Goal: Complete application form: Complete application form

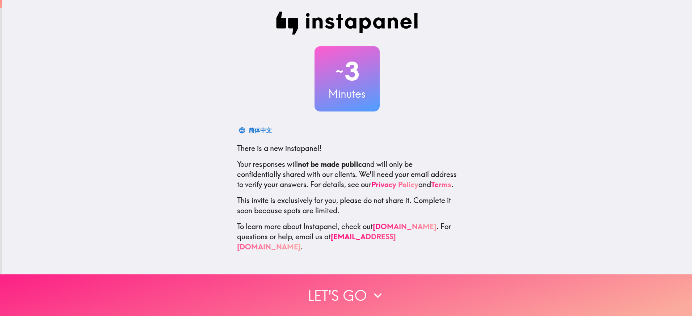
click at [381, 287] on icon "button" at bounding box center [378, 295] width 16 height 16
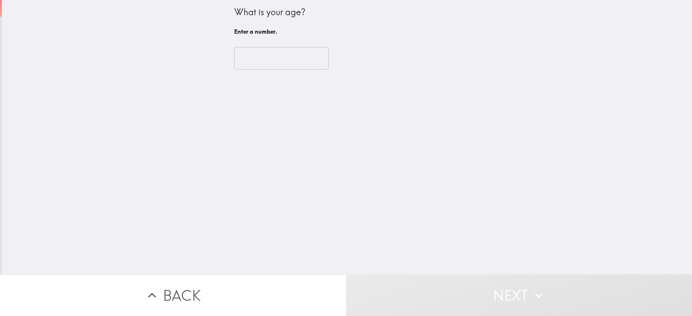
click at [272, 65] on input "number" at bounding box center [281, 58] width 94 height 22
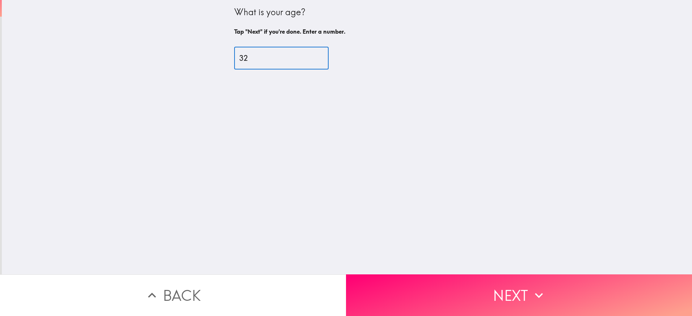
type input "32"
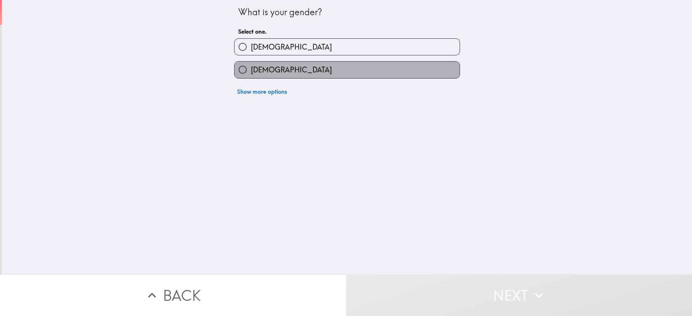
click at [293, 67] on label "[DEMOGRAPHIC_DATA]" at bounding box center [346, 70] width 225 height 16
click at [251, 67] on input "[DEMOGRAPHIC_DATA]" at bounding box center [242, 70] width 16 height 16
radio input "true"
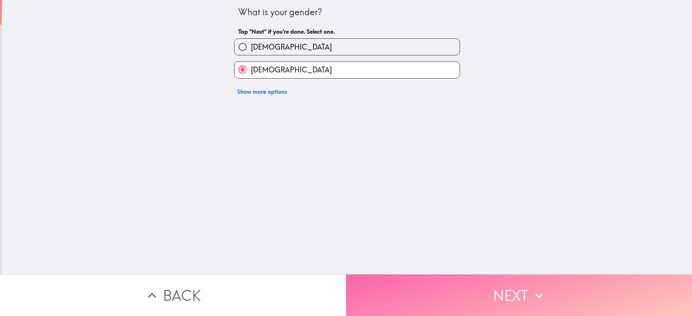
drag, startPoint x: 476, startPoint y: 292, endPoint x: 29, endPoint y: 199, distance: 457.3
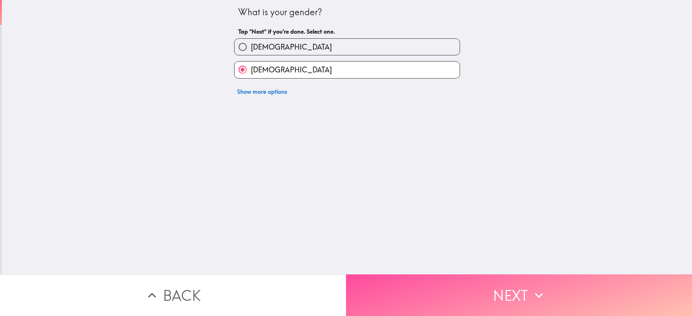
click at [475, 291] on button "Next" at bounding box center [519, 295] width 346 height 42
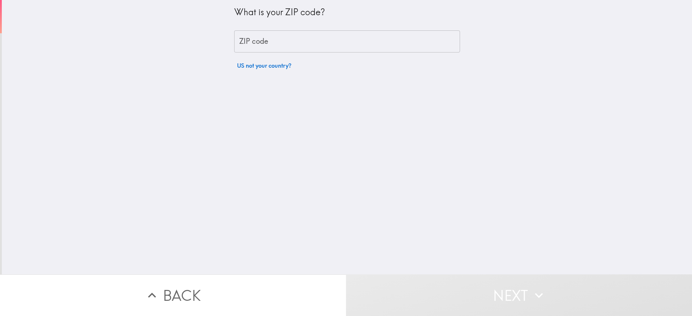
click at [288, 41] on input "ZIP code" at bounding box center [347, 41] width 226 height 22
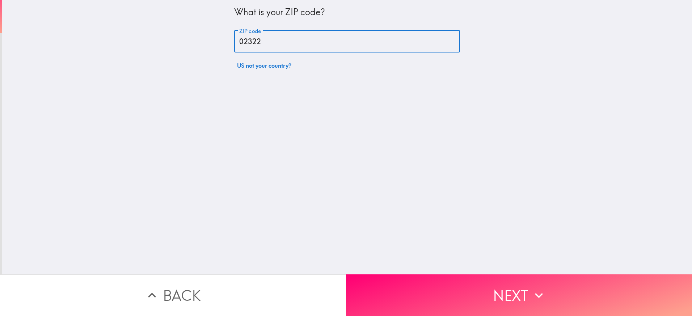
type input "02322"
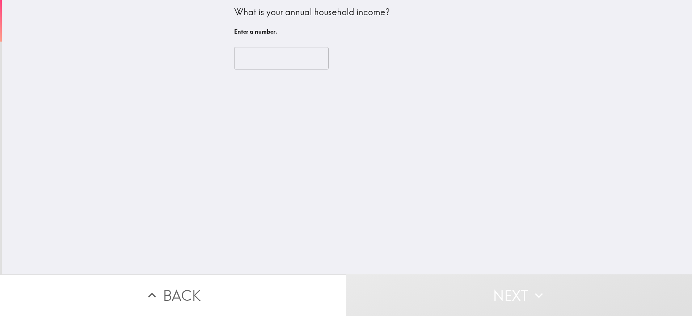
click at [261, 66] on input "number" at bounding box center [281, 58] width 94 height 22
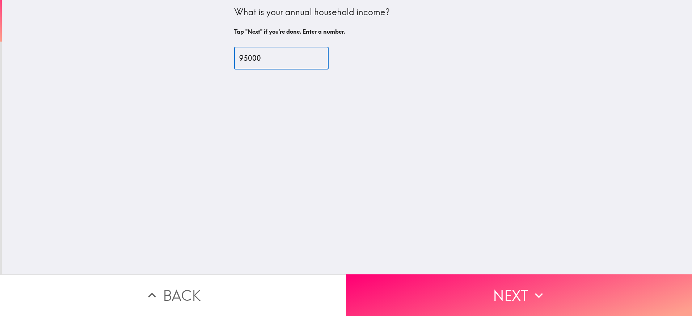
type input "95000"
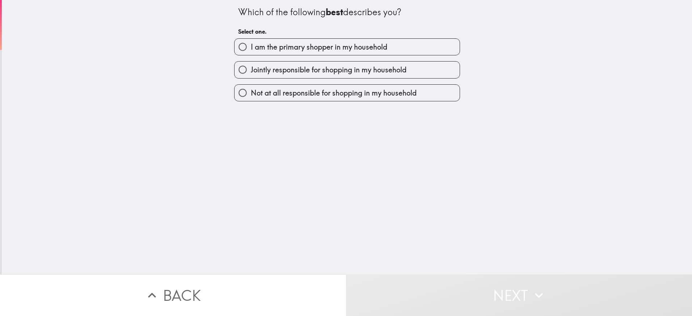
click at [323, 51] on span "I am the primary shopper in my household" at bounding box center [319, 47] width 136 height 10
click at [251, 51] on input "I am the primary shopper in my household" at bounding box center [242, 47] width 16 height 16
radio input "true"
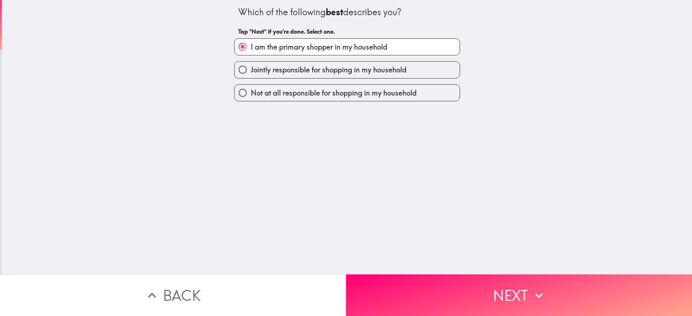
click at [496, 290] on button "Next" at bounding box center [519, 295] width 346 height 42
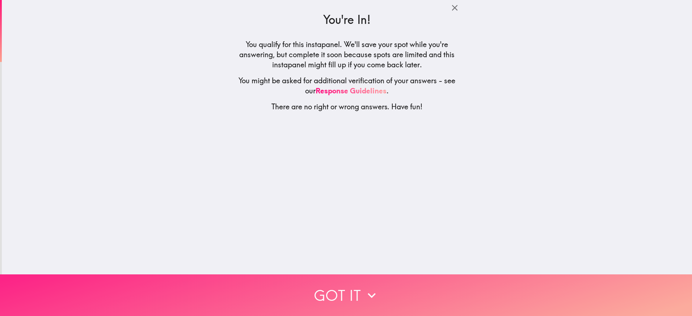
click at [391, 291] on button "Got it" at bounding box center [346, 295] width 692 height 42
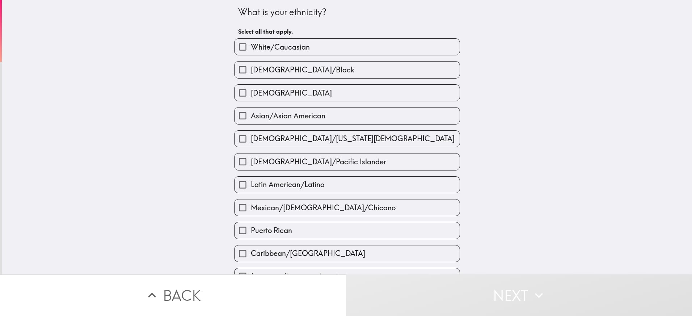
click at [311, 53] on label "White/Caucasian" at bounding box center [346, 47] width 225 height 16
click at [251, 53] on input "White/Caucasian" at bounding box center [242, 47] width 16 height 16
checkbox input "true"
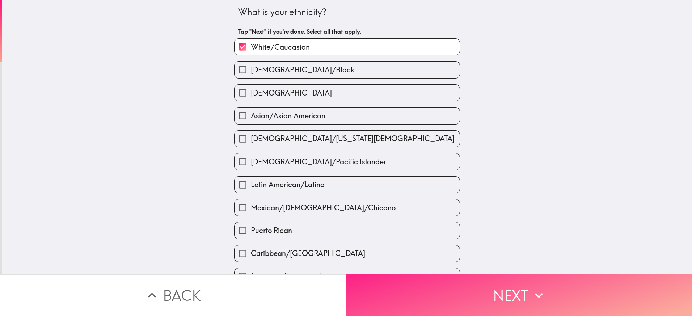
click at [419, 278] on button "Next" at bounding box center [519, 295] width 346 height 42
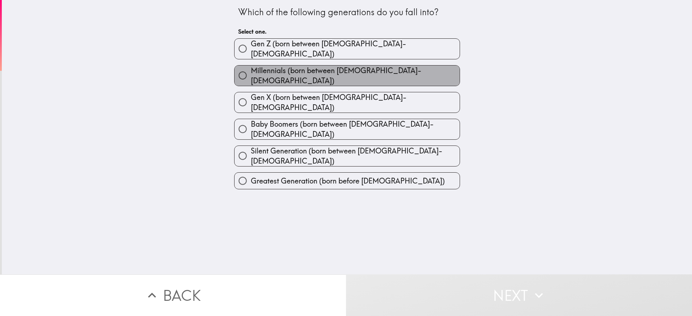
click at [284, 68] on span "Millennials (born between [DEMOGRAPHIC_DATA]-[DEMOGRAPHIC_DATA])" at bounding box center [355, 75] width 209 height 20
click at [251, 68] on input "Millennials (born between [DEMOGRAPHIC_DATA]-[DEMOGRAPHIC_DATA])" at bounding box center [242, 75] width 16 height 16
radio input "true"
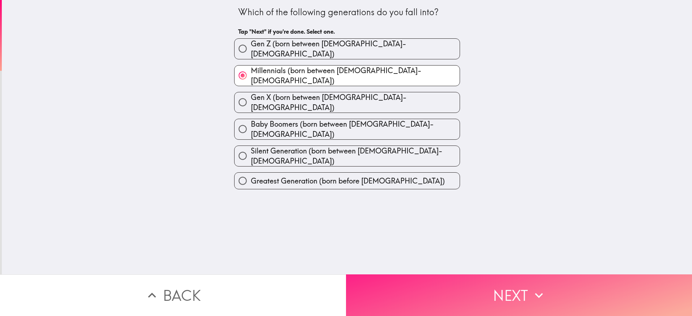
click at [484, 284] on button "Next" at bounding box center [519, 295] width 346 height 42
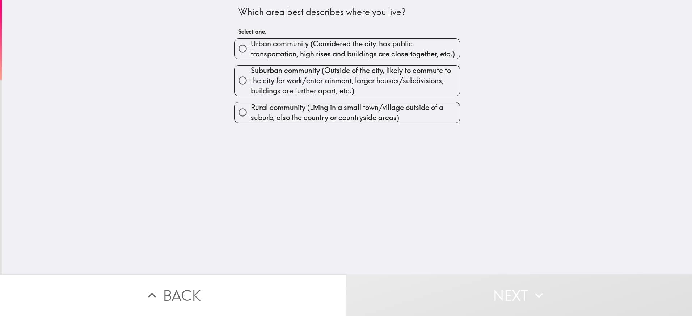
click at [330, 78] on span "Suburban community (Outside of the city, likely to commute to the city for work…" at bounding box center [355, 80] width 209 height 30
click at [251, 78] on input "Suburban community (Outside of the city, likely to commute to the city for work…" at bounding box center [242, 80] width 16 height 16
radio input "true"
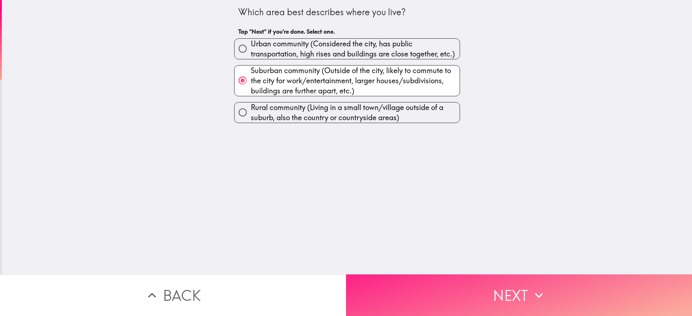
click at [512, 284] on button "Next" at bounding box center [519, 295] width 346 height 42
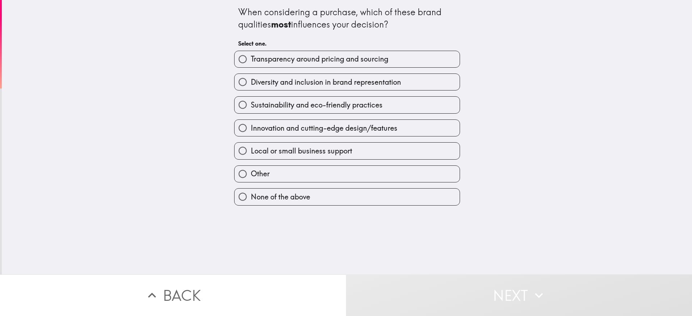
click at [344, 62] on span "Transparency around pricing and sourcing" at bounding box center [319, 59] width 137 height 10
click at [251, 62] on input "Transparency around pricing and sourcing" at bounding box center [242, 59] width 16 height 16
radio input "true"
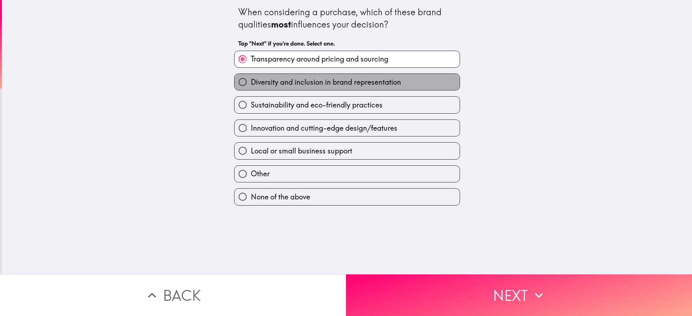
click at [388, 89] on label "Diversity and inclusion in brand representation" at bounding box center [346, 82] width 225 height 16
click at [251, 89] on input "Diversity and inclusion in brand representation" at bounding box center [242, 82] width 16 height 16
radio input "true"
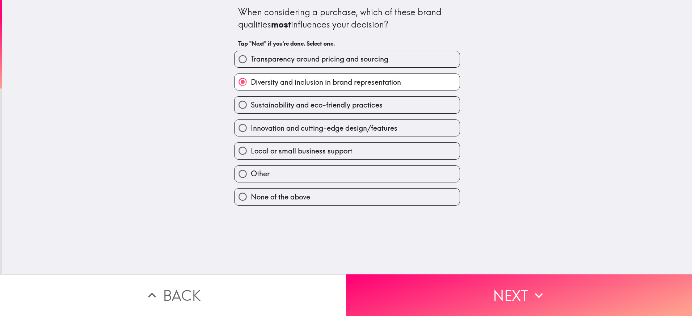
click at [384, 60] on span "Transparency around pricing and sourcing" at bounding box center [319, 59] width 137 height 10
click at [251, 60] on input "Transparency around pricing and sourcing" at bounding box center [242, 59] width 16 height 16
radio input "true"
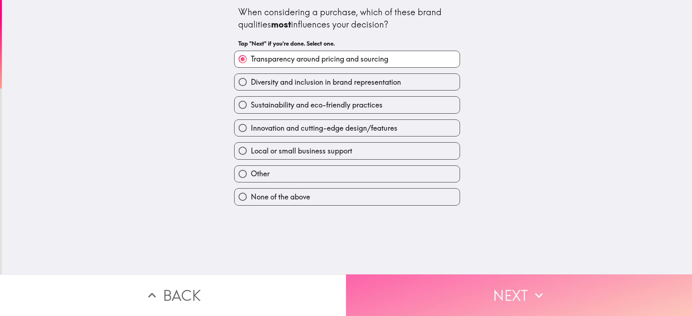
click at [488, 296] on button "Next" at bounding box center [519, 295] width 346 height 42
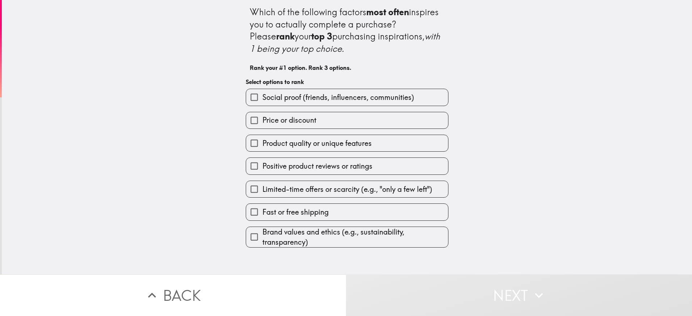
drag, startPoint x: 352, startPoint y: 115, endPoint x: 346, endPoint y: 127, distance: 13.6
click at [352, 115] on label "Price or discount" at bounding box center [347, 120] width 202 height 16
click at [262, 115] on input "Price or discount" at bounding box center [254, 120] width 16 height 16
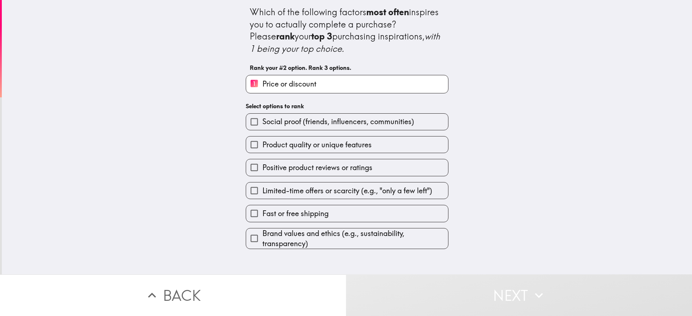
click at [337, 145] on span "Product quality or unique features" at bounding box center [316, 145] width 109 height 10
click at [262, 145] on input "Product quality or unique features" at bounding box center [254, 144] width 16 height 16
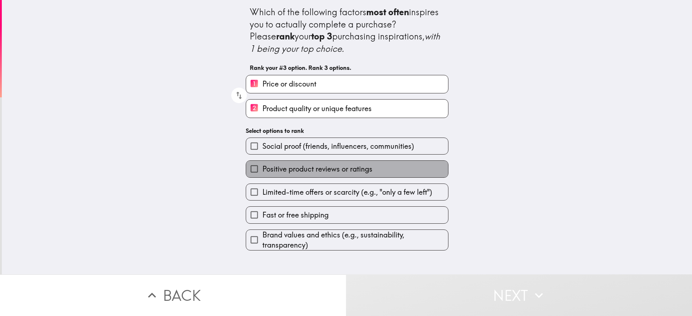
click at [329, 174] on label "Positive product reviews or ratings" at bounding box center [347, 169] width 202 height 16
click at [262, 174] on input "Positive product reviews or ratings" at bounding box center [254, 169] width 16 height 16
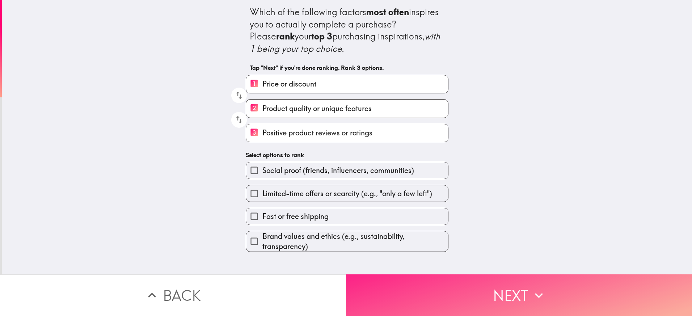
click at [467, 302] on button "Next" at bounding box center [519, 295] width 346 height 42
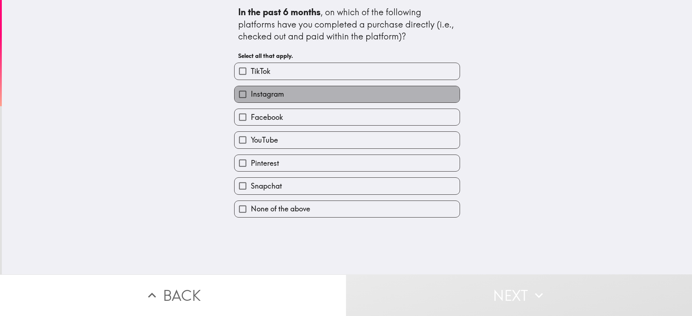
click at [282, 98] on label "Instagram" at bounding box center [346, 94] width 225 height 16
click at [251, 98] on input "Instagram" at bounding box center [242, 94] width 16 height 16
checkbox input "true"
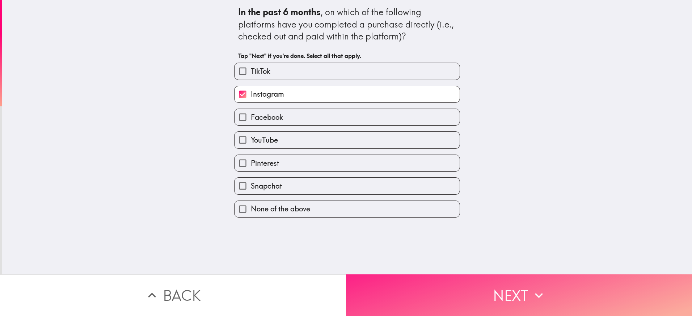
click at [423, 288] on button "Next" at bounding box center [519, 295] width 346 height 42
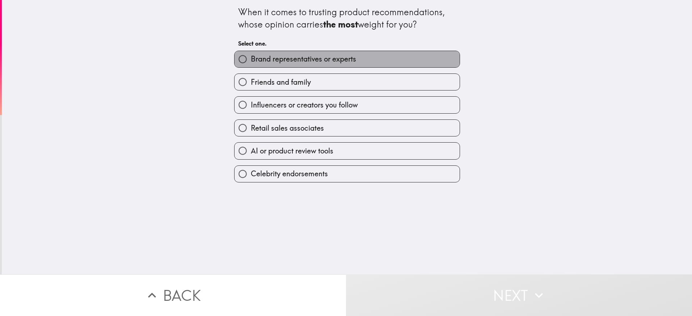
click at [332, 55] on span "Brand representatives or experts" at bounding box center [303, 59] width 105 height 10
click at [251, 55] on input "Brand representatives or experts" at bounding box center [242, 59] width 16 height 16
radio input "true"
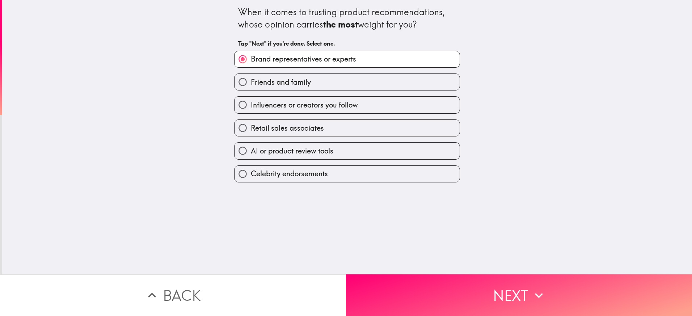
click at [332, 77] on label "Friends and family" at bounding box center [346, 82] width 225 height 16
click at [251, 77] on input "Friends and family" at bounding box center [242, 82] width 16 height 16
radio input "true"
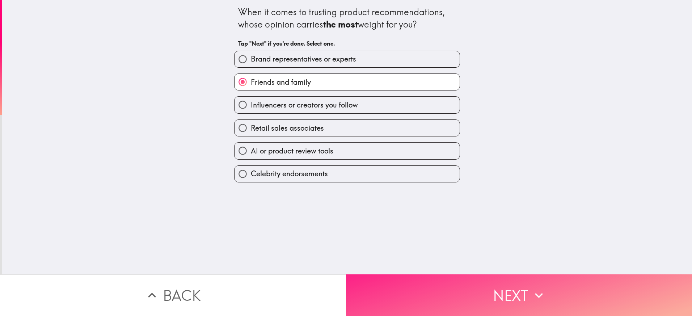
click at [465, 296] on button "Next" at bounding box center [519, 295] width 346 height 42
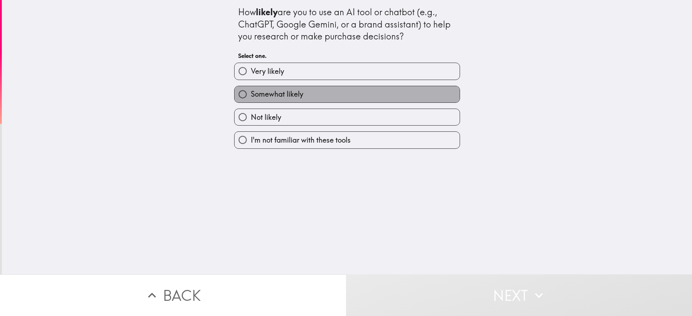
click at [323, 95] on label "Somewhat likely" at bounding box center [346, 94] width 225 height 16
click at [251, 95] on input "Somewhat likely" at bounding box center [242, 94] width 16 height 16
radio input "true"
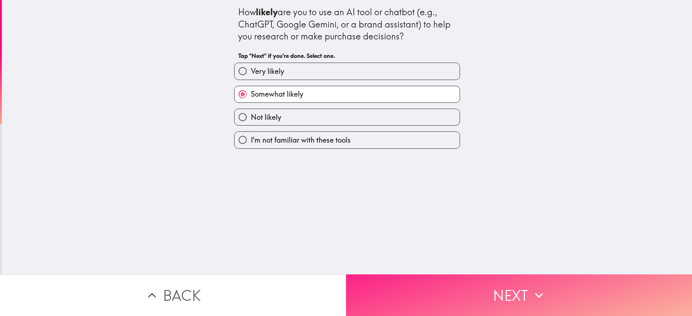
click at [441, 289] on button "Next" at bounding box center [519, 295] width 346 height 42
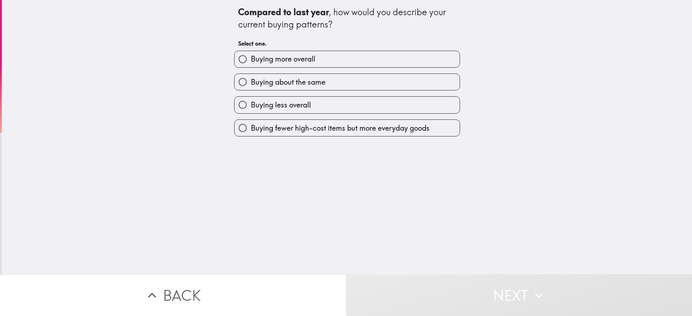
click at [352, 83] on label "Buying about the same" at bounding box center [346, 82] width 225 height 16
click at [251, 83] on input "Buying about the same" at bounding box center [242, 82] width 16 height 16
radio input "true"
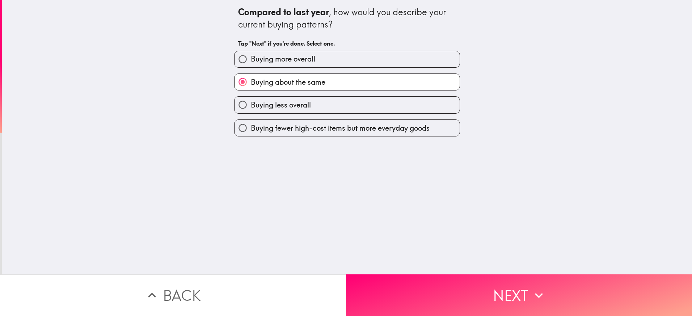
drag, startPoint x: 403, startPoint y: 110, endPoint x: 453, endPoint y: 226, distance: 126.6
click at [403, 110] on label "Buying less overall" at bounding box center [346, 105] width 225 height 16
click at [251, 110] on input "Buying less overall" at bounding box center [242, 105] width 16 height 16
radio input "true"
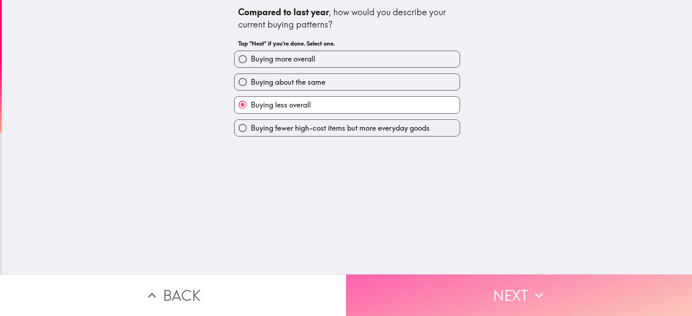
click at [486, 280] on button "Next" at bounding box center [519, 295] width 346 height 42
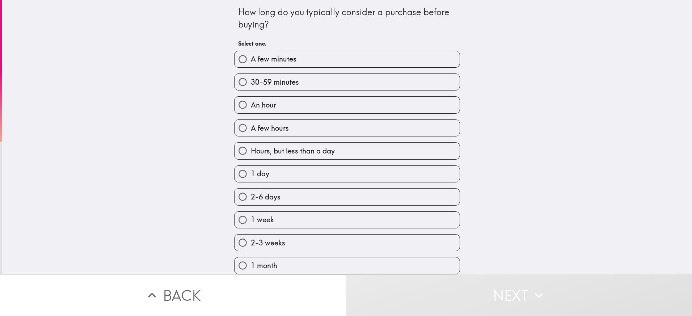
drag, startPoint x: 301, startPoint y: 81, endPoint x: 330, endPoint y: 120, distance: 48.1
click at [301, 81] on label "30-59 minutes" at bounding box center [346, 82] width 225 height 16
click at [251, 81] on input "30-59 minutes" at bounding box center [242, 82] width 16 height 16
radio input "true"
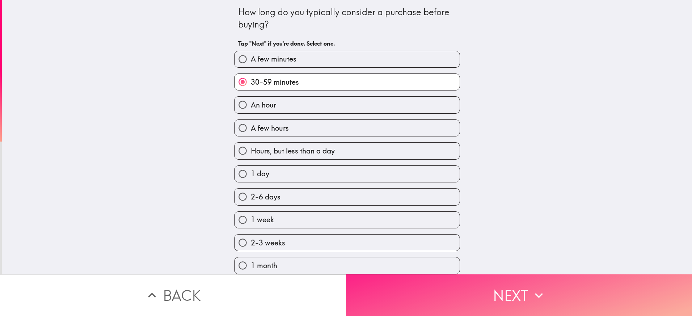
click at [487, 284] on button "Next" at bounding box center [519, 295] width 346 height 42
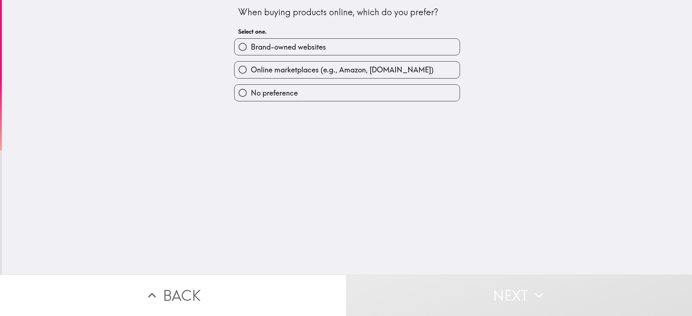
drag, startPoint x: 319, startPoint y: 72, endPoint x: 327, endPoint y: 91, distance: 20.0
click at [319, 72] on span "Online marketplaces (e.g., Amazon, [DOMAIN_NAME])" at bounding box center [342, 70] width 183 height 10
click at [251, 72] on input "Online marketplaces (e.g., Amazon, [DOMAIN_NAME])" at bounding box center [242, 70] width 16 height 16
radio input "true"
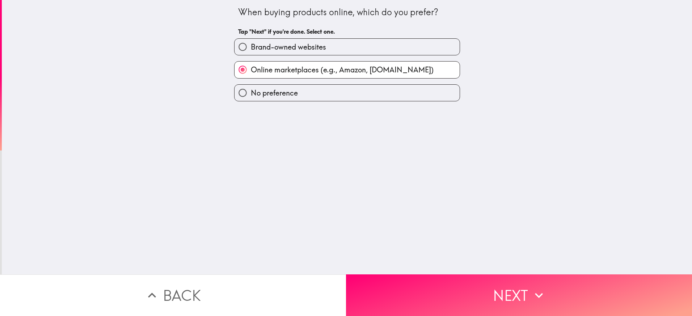
click at [370, 45] on label "Brand-owned websites" at bounding box center [346, 47] width 225 height 16
click at [251, 45] on input "Brand-owned websites" at bounding box center [242, 47] width 16 height 16
radio input "true"
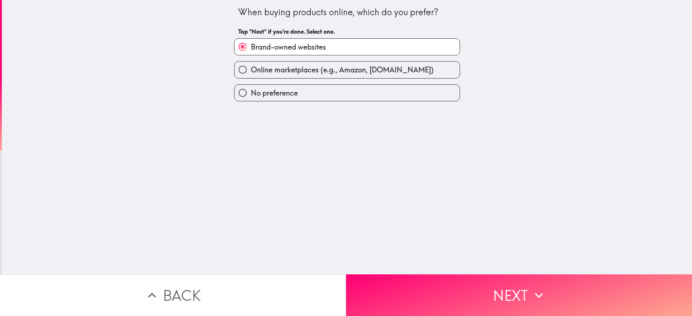
click at [376, 99] on label "No preference" at bounding box center [346, 93] width 225 height 16
click at [251, 99] on input "No preference" at bounding box center [242, 93] width 16 height 16
radio input "true"
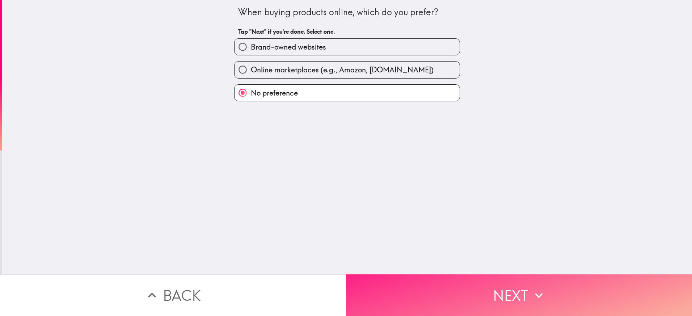
click at [481, 275] on button "Next" at bounding box center [519, 295] width 346 height 42
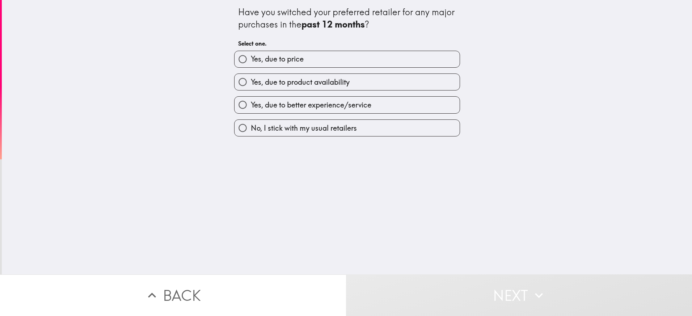
drag, startPoint x: 355, startPoint y: 81, endPoint x: 373, endPoint y: 118, distance: 40.9
click at [355, 81] on label "Yes, due to product availability" at bounding box center [346, 82] width 225 height 16
click at [251, 81] on input "Yes, due to product availability" at bounding box center [242, 82] width 16 height 16
radio input "true"
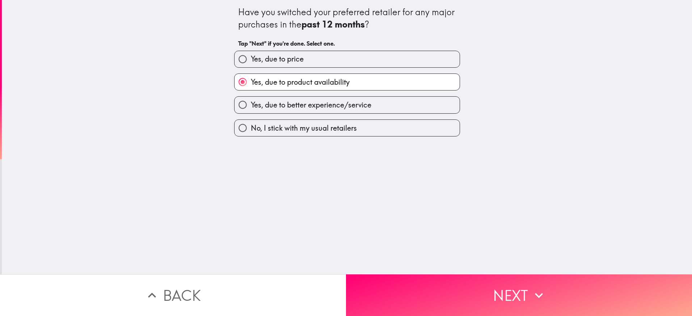
click at [347, 64] on label "Yes, due to price" at bounding box center [346, 59] width 225 height 16
click at [251, 64] on input "Yes, due to price" at bounding box center [242, 59] width 16 height 16
radio input "true"
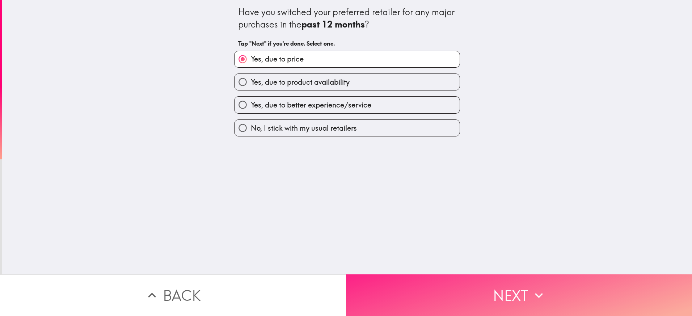
click at [464, 281] on button "Next" at bounding box center [519, 295] width 346 height 42
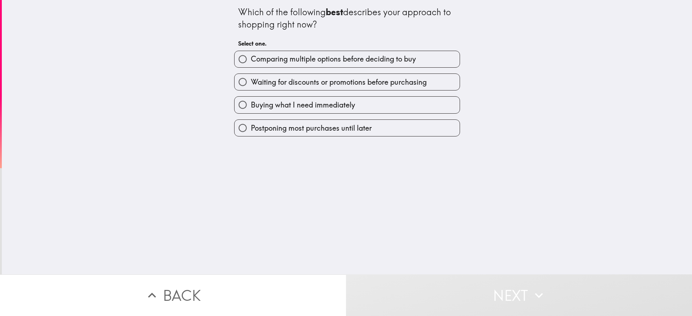
click at [347, 60] on span "Comparing multiple options before deciding to buy" at bounding box center [333, 59] width 165 height 10
click at [251, 60] on input "Comparing multiple options before deciding to buy" at bounding box center [242, 59] width 16 height 16
radio input "true"
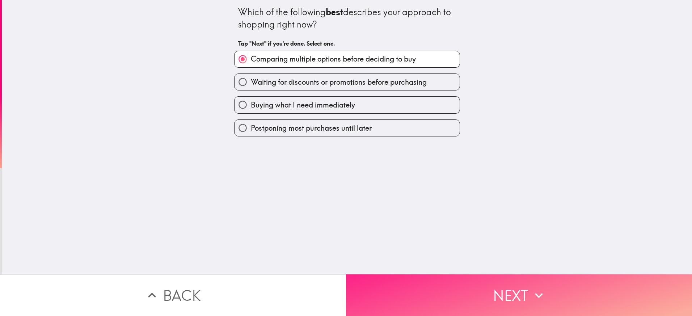
click at [499, 297] on button "Next" at bounding box center [519, 295] width 346 height 42
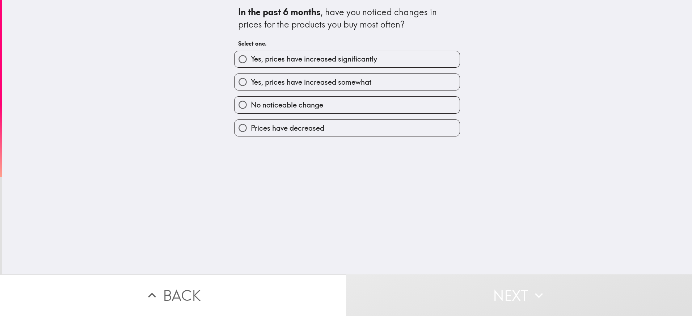
click at [314, 58] on span "Yes, prices have increased significantly" at bounding box center [314, 59] width 126 height 10
click at [251, 58] on input "Yes, prices have increased significantly" at bounding box center [242, 59] width 16 height 16
radio input "true"
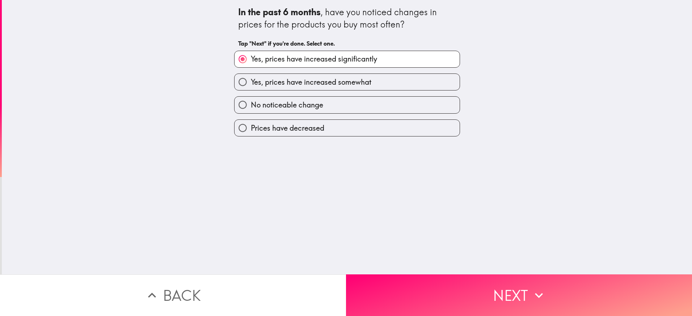
click at [367, 79] on label "Yes, prices have increased somewhat" at bounding box center [346, 82] width 225 height 16
click at [251, 79] on input "Yes, prices have increased somewhat" at bounding box center [242, 82] width 16 height 16
radio input "true"
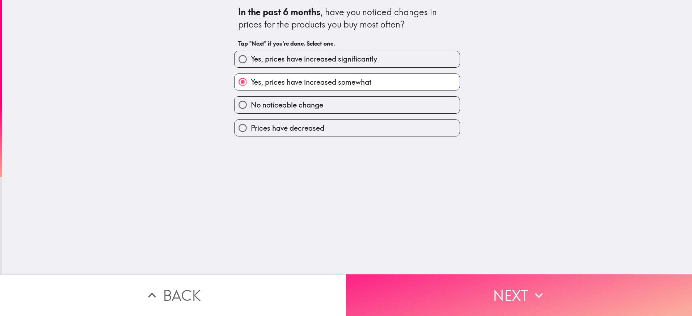
click at [504, 285] on button "Next" at bounding box center [519, 295] width 346 height 42
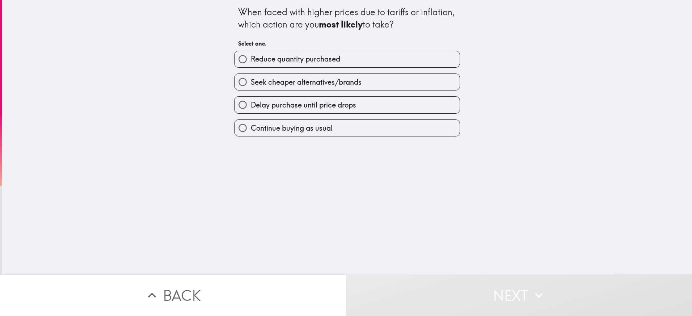
drag, startPoint x: 390, startPoint y: 85, endPoint x: 403, endPoint y: 140, distance: 57.2
click at [390, 85] on label "Seek cheaper alternatives/brands" at bounding box center [346, 82] width 225 height 16
click at [251, 85] on input "Seek cheaper alternatives/brands" at bounding box center [242, 82] width 16 height 16
radio input "true"
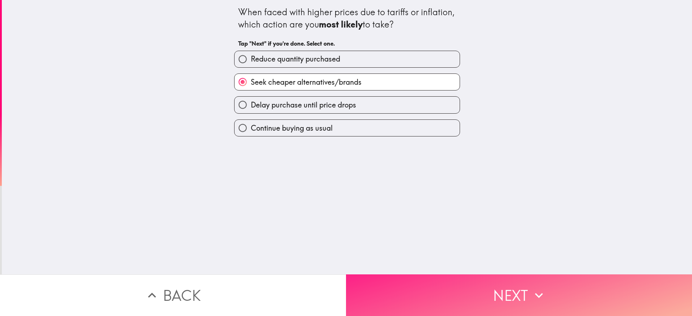
click at [481, 302] on button "Next" at bounding box center [519, 295] width 346 height 42
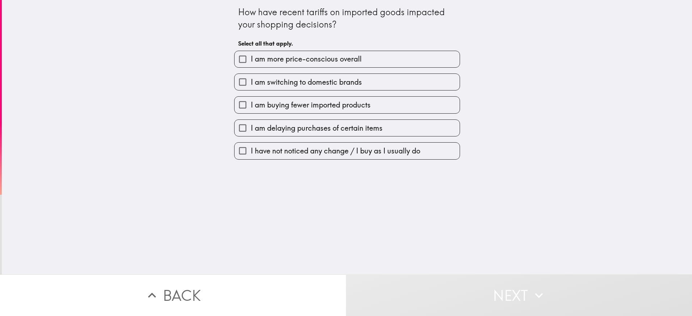
drag, startPoint x: 297, startPoint y: 58, endPoint x: 356, endPoint y: 101, distance: 72.8
click at [297, 58] on span "I am more price-conscious overall" at bounding box center [306, 59] width 111 height 10
click at [251, 58] on input "I am more price-conscious overall" at bounding box center [242, 59] width 16 height 16
checkbox input "true"
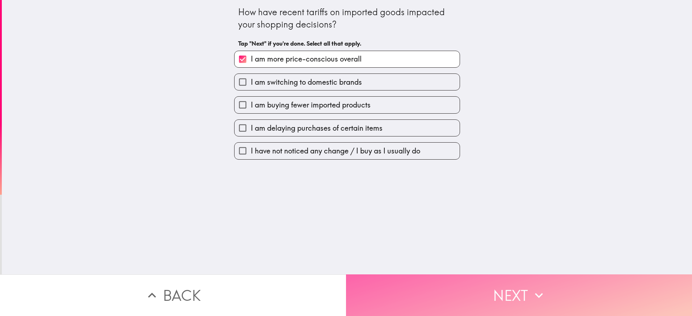
drag, startPoint x: 493, startPoint y: 290, endPoint x: 18, endPoint y: 206, distance: 482.8
click at [493, 290] on button "Next" at bounding box center [519, 295] width 346 height 42
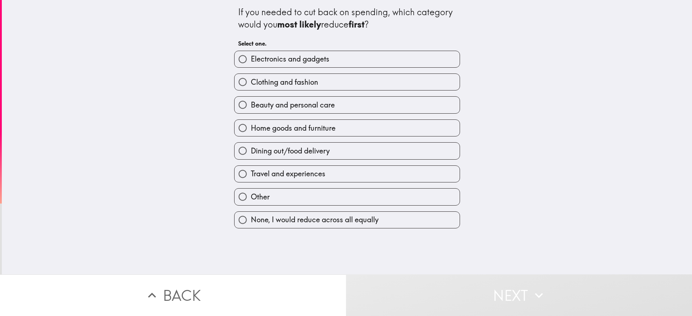
drag, startPoint x: 339, startPoint y: 82, endPoint x: 344, endPoint y: 87, distance: 6.9
click at [339, 83] on label "Clothing and fashion" at bounding box center [346, 82] width 225 height 16
click at [251, 83] on input "Clothing and fashion" at bounding box center [242, 82] width 16 height 16
radio input "true"
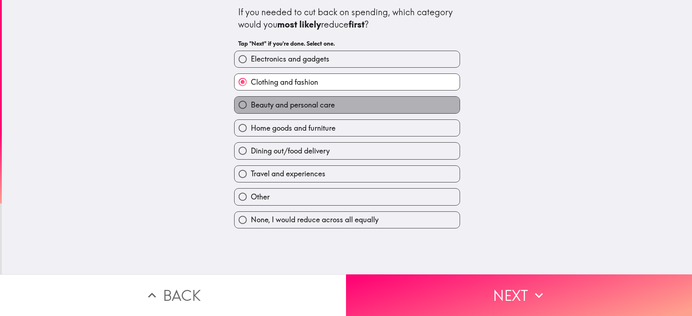
click at [353, 106] on label "Beauty and personal care" at bounding box center [346, 105] width 225 height 16
click at [251, 106] on input "Beauty and personal care" at bounding box center [242, 105] width 16 height 16
radio input "true"
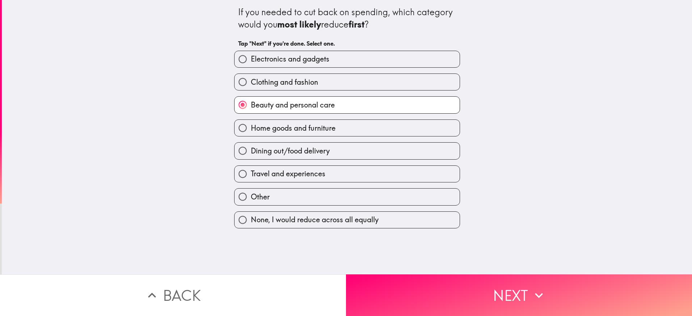
click at [359, 148] on label "Dining out/food delivery" at bounding box center [346, 151] width 225 height 16
click at [251, 148] on input "Dining out/food delivery" at bounding box center [242, 151] width 16 height 16
radio input "true"
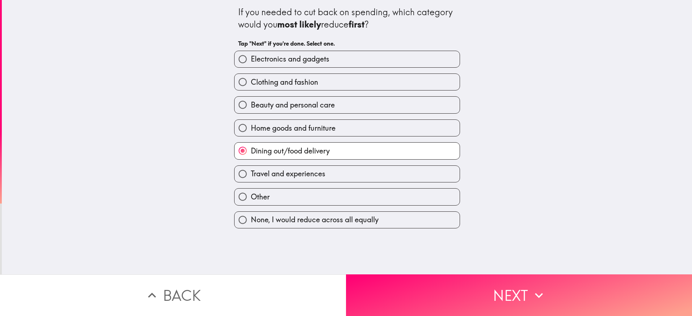
click at [314, 173] on span "Travel and experiences" at bounding box center [288, 174] width 75 height 10
click at [251, 173] on input "Travel and experiences" at bounding box center [242, 174] width 16 height 16
radio input "true"
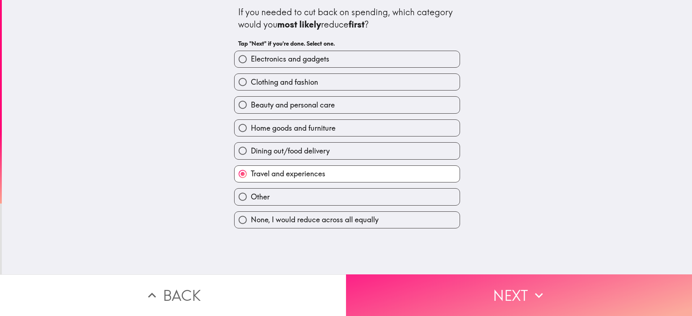
click at [525, 307] on button "Next" at bounding box center [519, 295] width 346 height 42
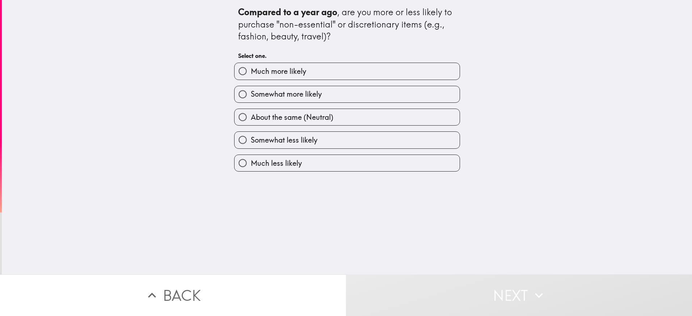
click at [322, 72] on label "Much more likely" at bounding box center [346, 71] width 225 height 16
click at [251, 72] on input "Much more likely" at bounding box center [242, 71] width 16 height 16
radio input "true"
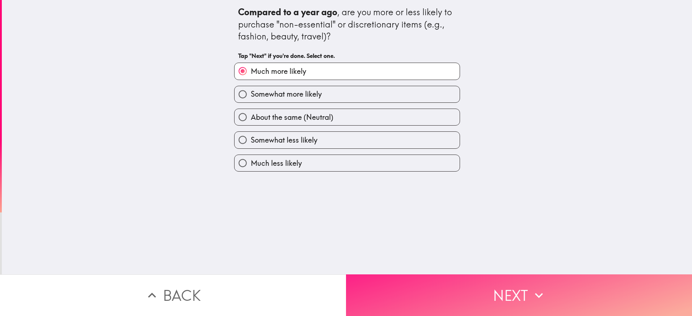
drag, startPoint x: 547, startPoint y: 302, endPoint x: 495, endPoint y: 291, distance: 53.1
click at [547, 302] on button "Next" at bounding box center [519, 295] width 346 height 42
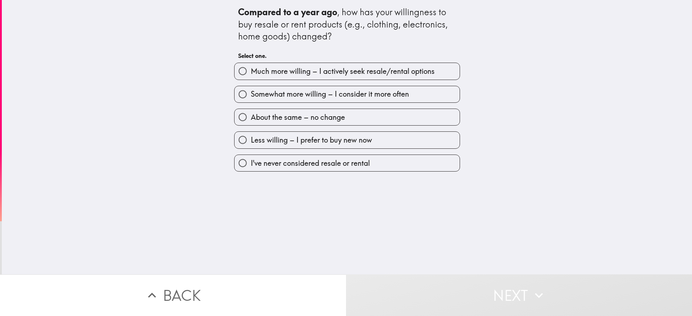
click at [580, 72] on div "Compared to a year ago , how has your willingness to buy resale or rent product…" at bounding box center [347, 137] width 690 height 274
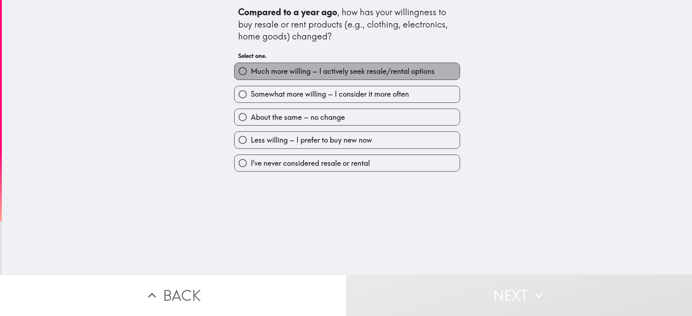
drag, startPoint x: 357, startPoint y: 70, endPoint x: 413, endPoint y: 122, distance: 76.3
click at [358, 71] on span "Much more willing – I actively seek resale/rental options" at bounding box center [343, 71] width 184 height 10
click at [251, 71] on input "Much more willing – I actively seek resale/rental options" at bounding box center [242, 71] width 16 height 16
radio input "true"
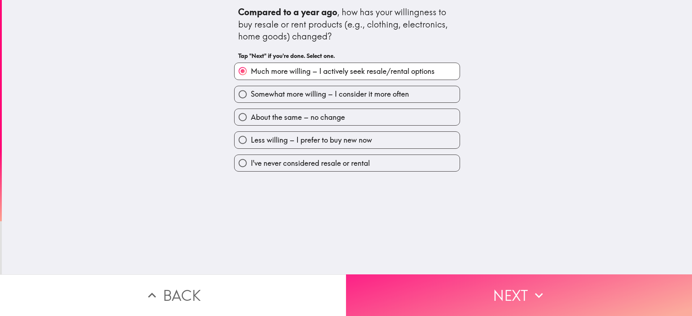
click at [512, 287] on button "Next" at bounding box center [519, 295] width 346 height 42
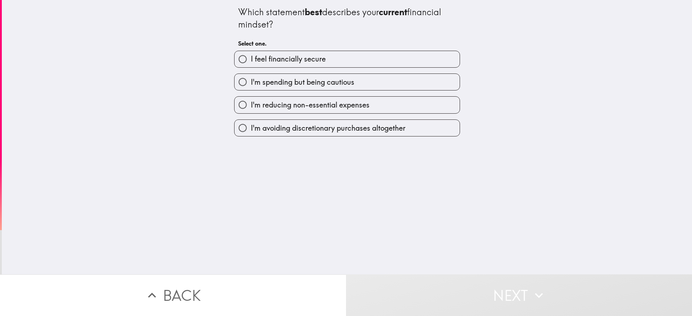
drag, startPoint x: 583, startPoint y: 156, endPoint x: 564, endPoint y: 154, distance: 19.0
click at [583, 156] on div "Which statement best describes your current financial mindset? Select one. I fe…" at bounding box center [347, 137] width 690 height 274
drag, startPoint x: 244, startPoint y: 19, endPoint x: 326, endPoint y: 14, distance: 81.6
click at [355, 27] on div "Which statement best describes your current financial mindset?" at bounding box center [347, 18] width 218 height 24
drag, startPoint x: 340, startPoint y: 14, endPoint x: 352, endPoint y: 25, distance: 15.9
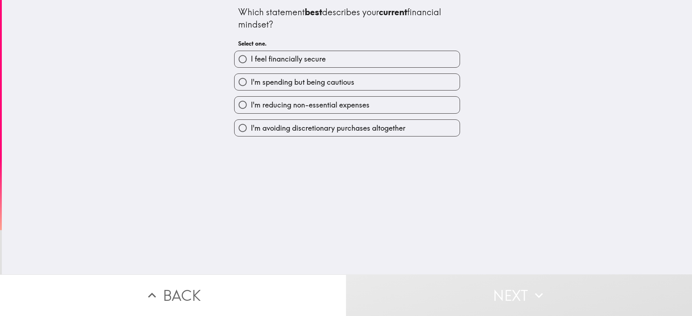
click at [357, 23] on div "Which statement best describes your current financial mindset?" at bounding box center [347, 18] width 218 height 24
drag, startPoint x: 341, startPoint y: 14, endPoint x: 369, endPoint y: 31, distance: 32.5
click at [369, 31] on div "Which statement best describes your current financial mindset? Select one." at bounding box center [347, 28] width 218 height 45
click at [338, 85] on span "I'm spending but being cautious" at bounding box center [302, 82] width 103 height 10
click at [251, 85] on input "I'm spending but being cautious" at bounding box center [242, 82] width 16 height 16
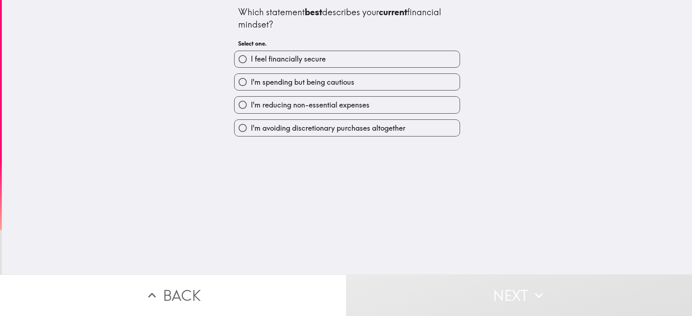
radio input "true"
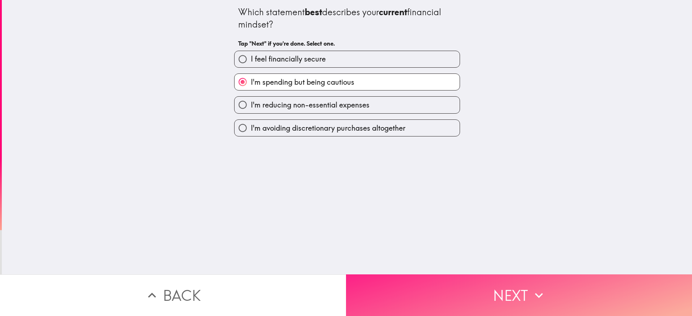
drag, startPoint x: 507, startPoint y: 287, endPoint x: 501, endPoint y: 281, distance: 9.0
click at [507, 288] on button "Next" at bounding box center [519, 295] width 346 height 42
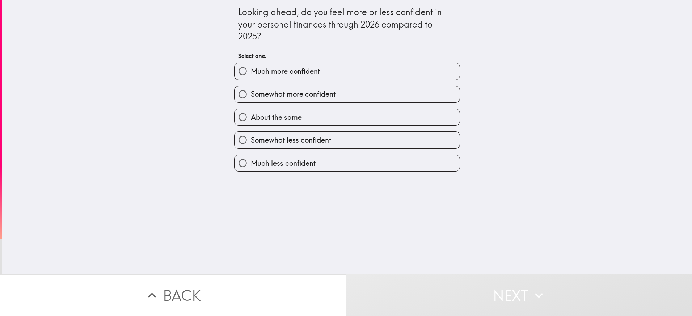
click at [301, 118] on label "About the same" at bounding box center [346, 117] width 225 height 16
click at [251, 118] on input "About the same" at bounding box center [242, 117] width 16 height 16
radio input "true"
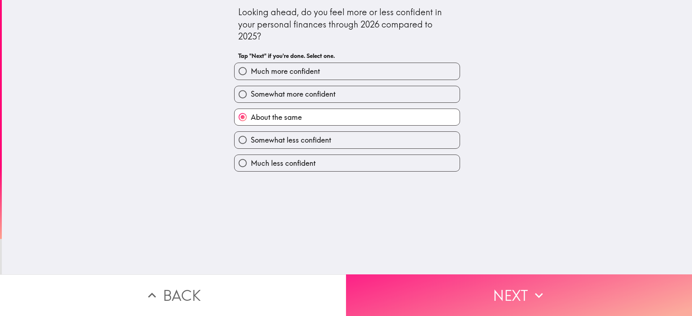
click at [500, 287] on button "Next" at bounding box center [519, 295] width 346 height 42
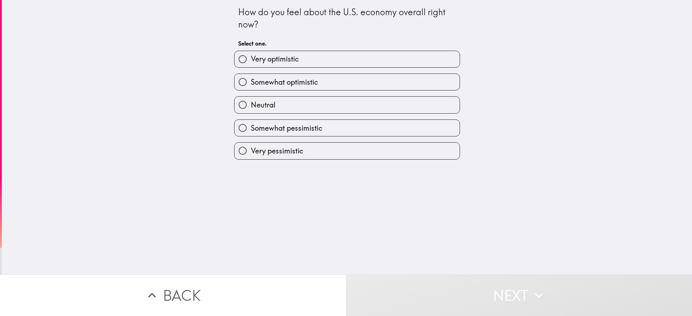
click at [316, 134] on label "Somewhat pessimistic" at bounding box center [346, 128] width 225 height 16
click at [251, 134] on input "Somewhat pessimistic" at bounding box center [242, 128] width 16 height 16
radio input "true"
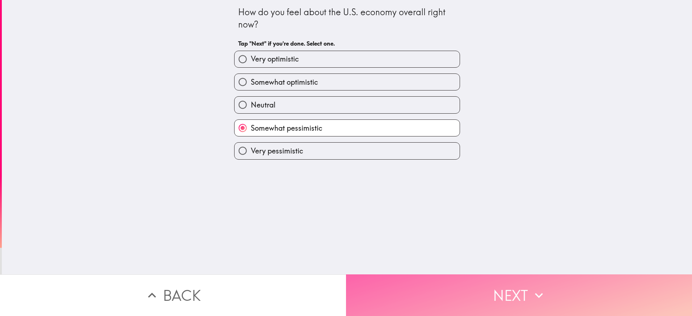
click at [473, 283] on button "Next" at bounding box center [519, 295] width 346 height 42
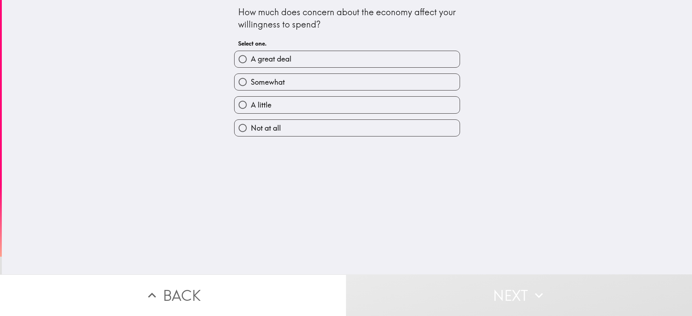
click at [318, 58] on label "A great deal" at bounding box center [346, 59] width 225 height 16
click at [251, 58] on input "A great deal" at bounding box center [242, 59] width 16 height 16
radio input "true"
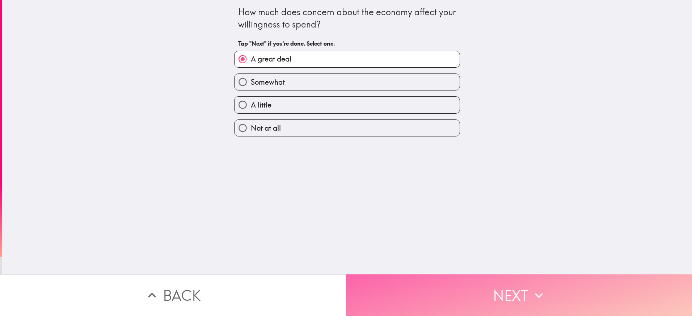
click at [466, 283] on button "Next" at bounding box center [519, 295] width 346 height 42
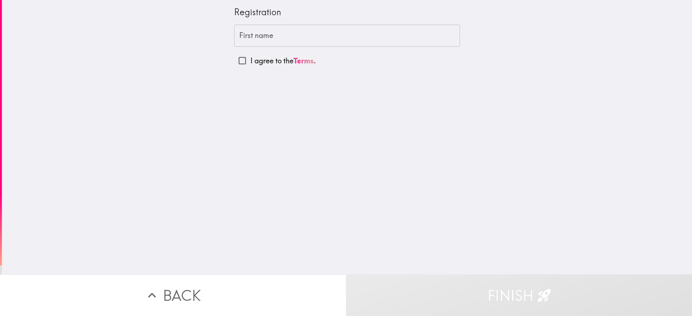
drag, startPoint x: 285, startPoint y: 35, endPoint x: 287, endPoint y: 38, distance: 3.8
click at [285, 35] on input "First name" at bounding box center [347, 36] width 226 height 22
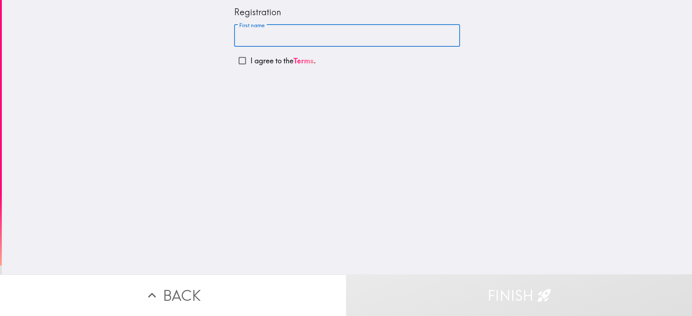
type input "[PERSON_NAME]"
click at [234, 58] on input "I agree to the Terms ." at bounding box center [242, 60] width 16 height 16
checkbox input "true"
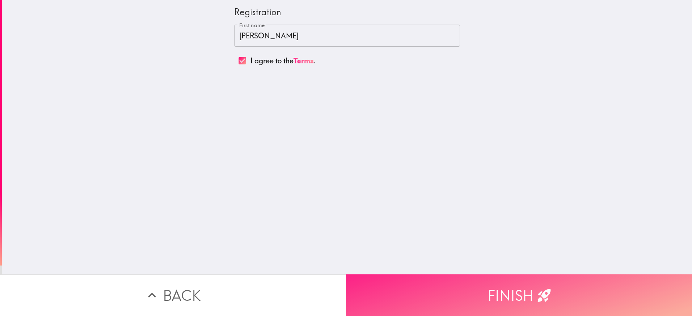
click at [517, 274] on button "Finish" at bounding box center [519, 295] width 346 height 42
